Goal: Find specific page/section: Find specific page/section

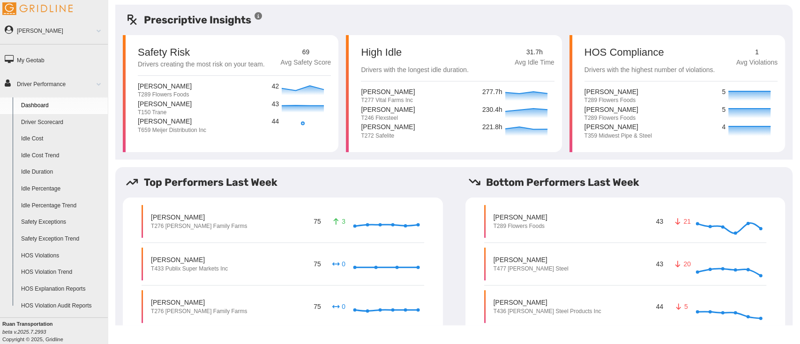
click at [64, 291] on link "HOS Explanation Reports" at bounding box center [62, 289] width 91 height 17
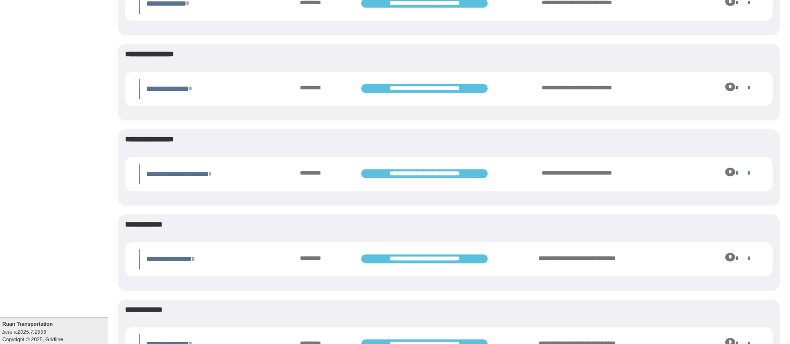
scroll to position [1915, 0]
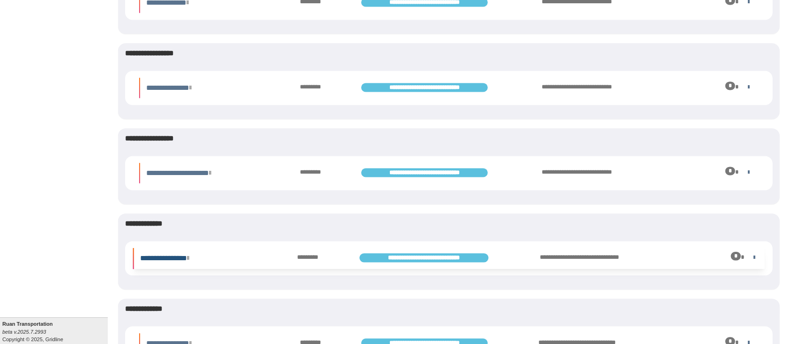
click at [187, 259] on link "**********" at bounding box center [164, 258] width 49 height 7
